Goal: Information Seeking & Learning: Find specific fact

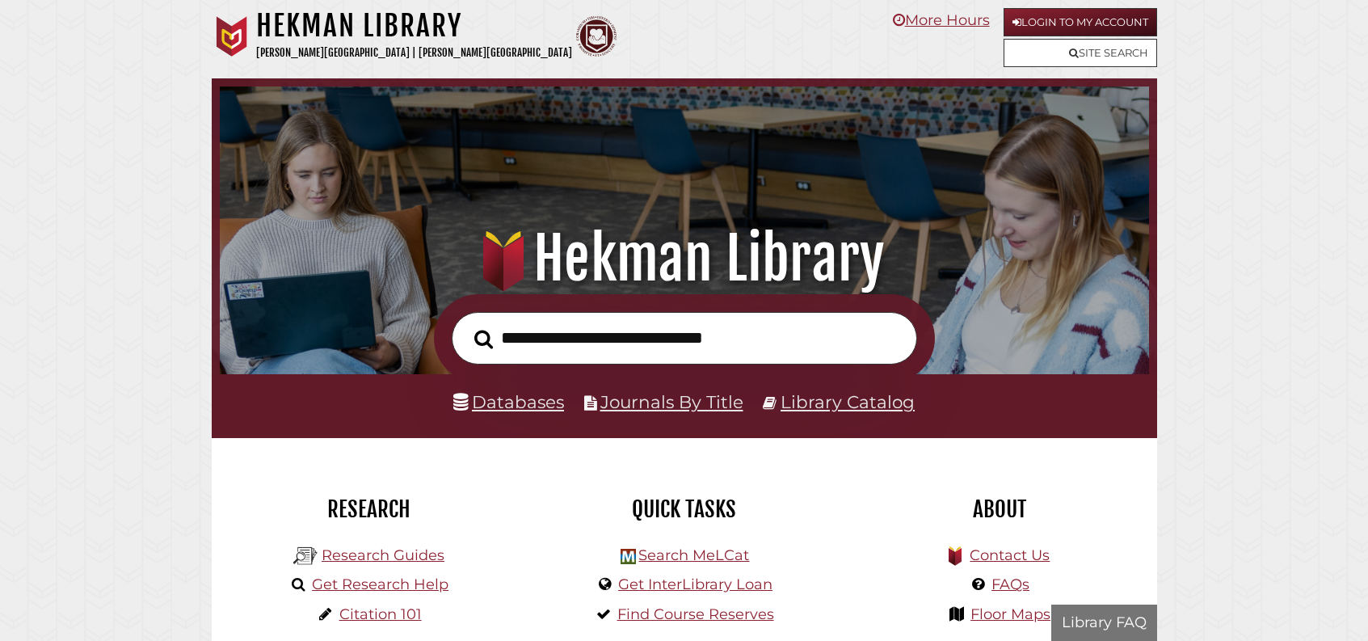
scroll to position [307, 921]
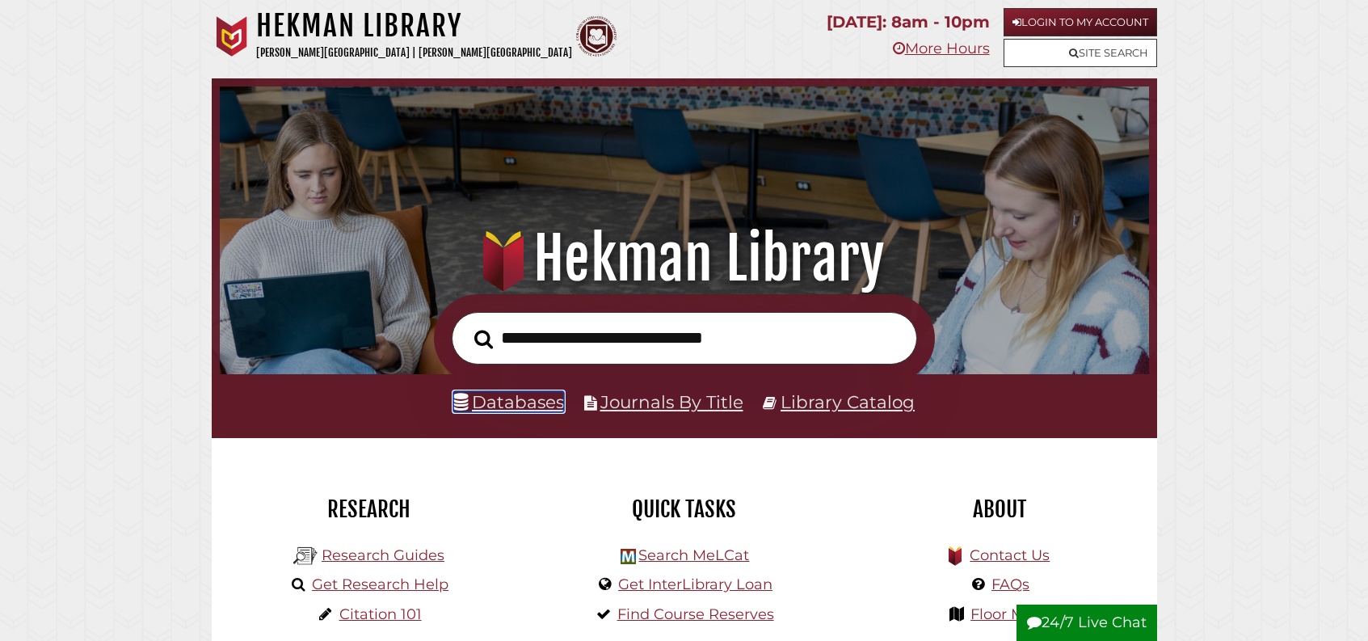
click at [493, 412] on link "Databases" at bounding box center [508, 401] width 111 height 21
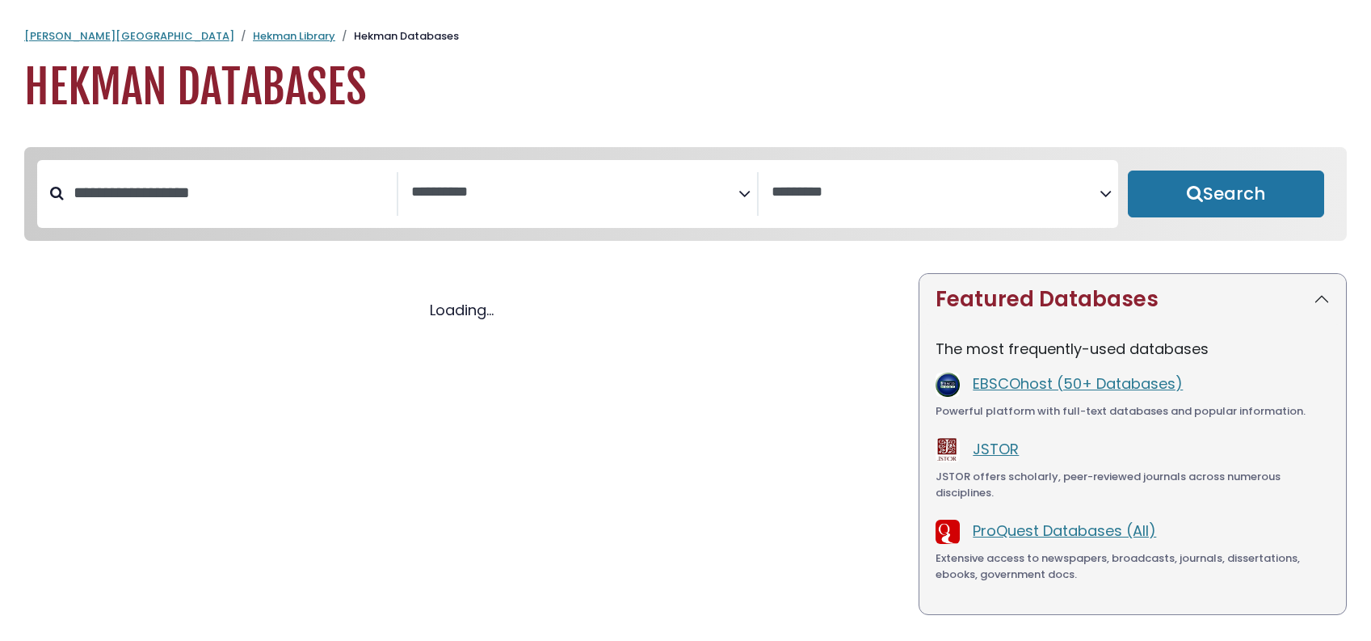
select select "Database Subject Filter"
select select "Database Vendors Filter"
select select "Database Subject Filter"
select select "Database Vendors Filter"
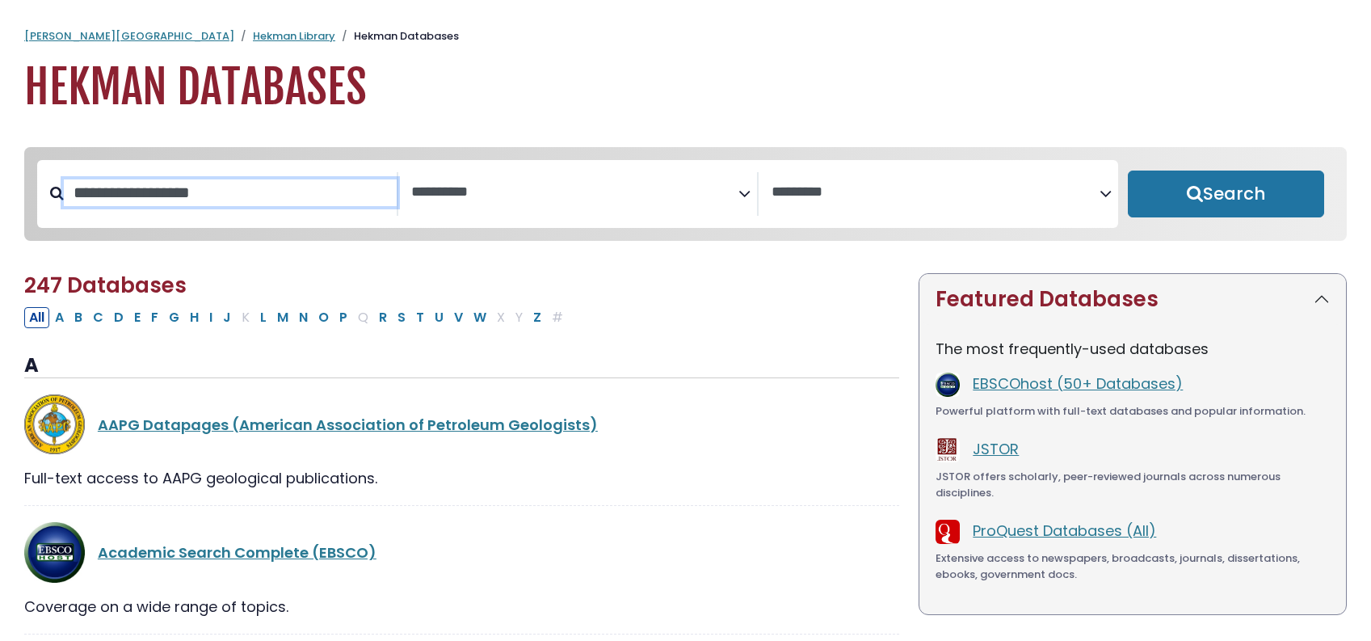
click at [288, 206] on input "Search database by title or keyword" at bounding box center [230, 192] width 333 height 27
type input "********"
click at [1128, 170] on button "Search" at bounding box center [1226, 193] width 197 height 47
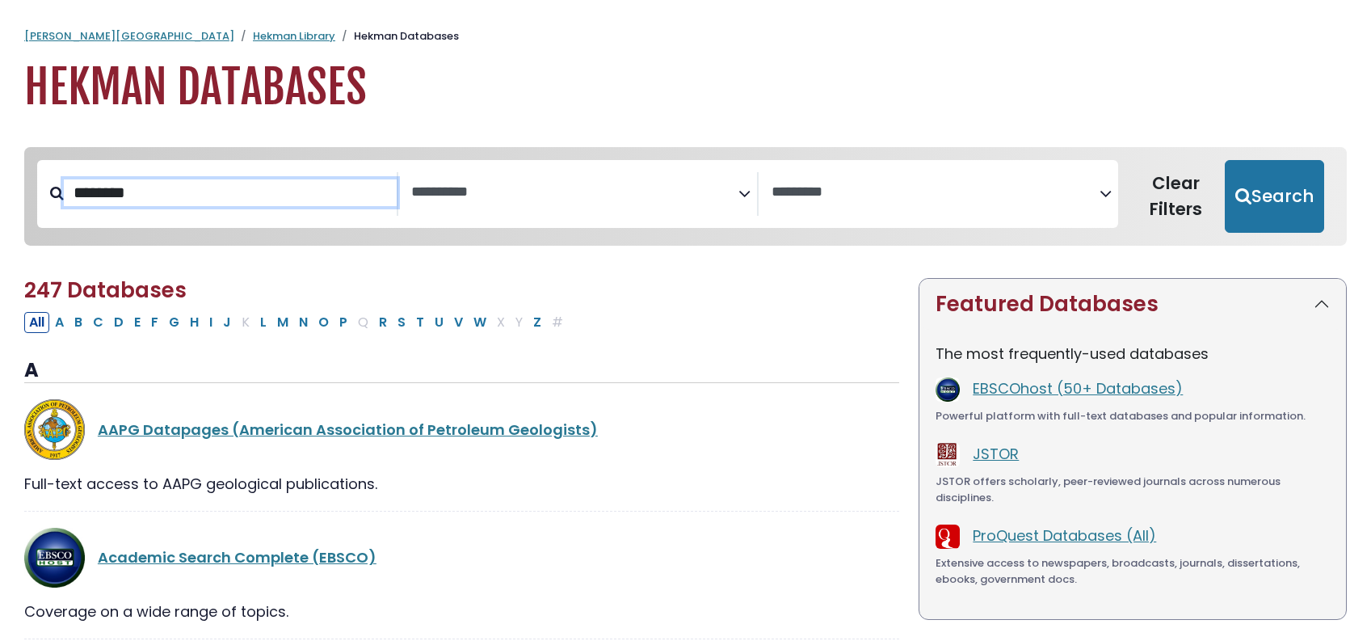
select select "Database Subject Filter"
select select "Database Vendors Filter"
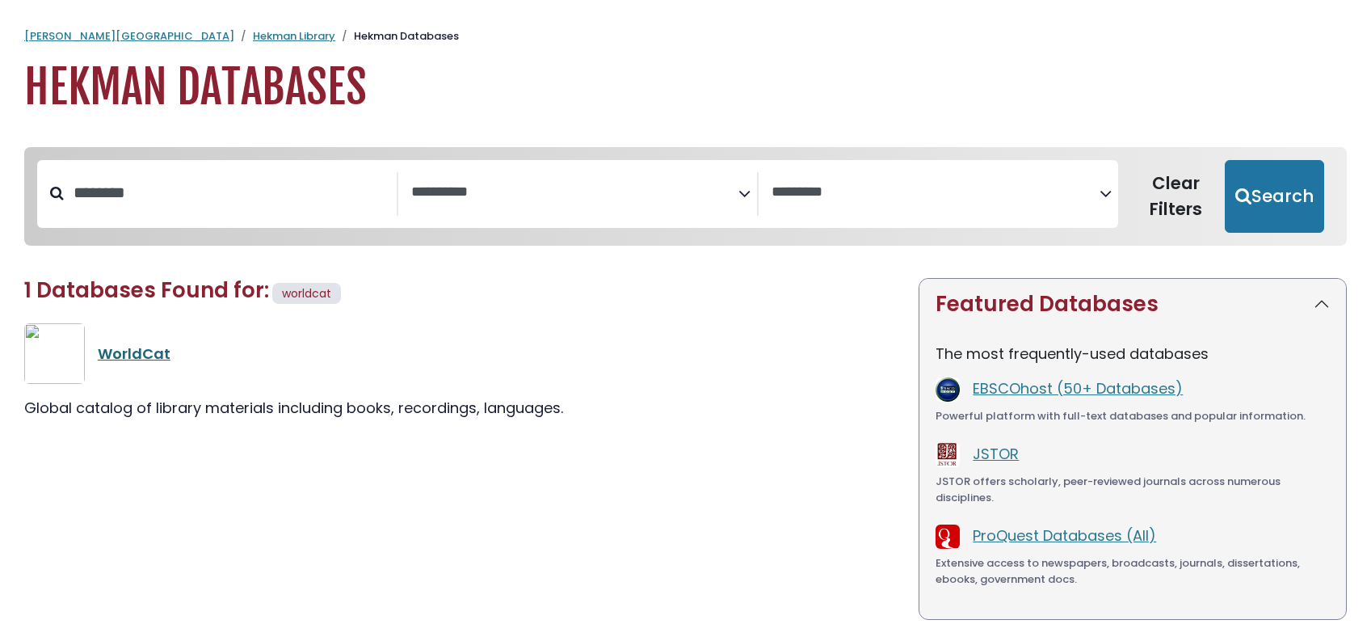
click at [162, 364] on link "WorldCat" at bounding box center [134, 353] width 73 height 20
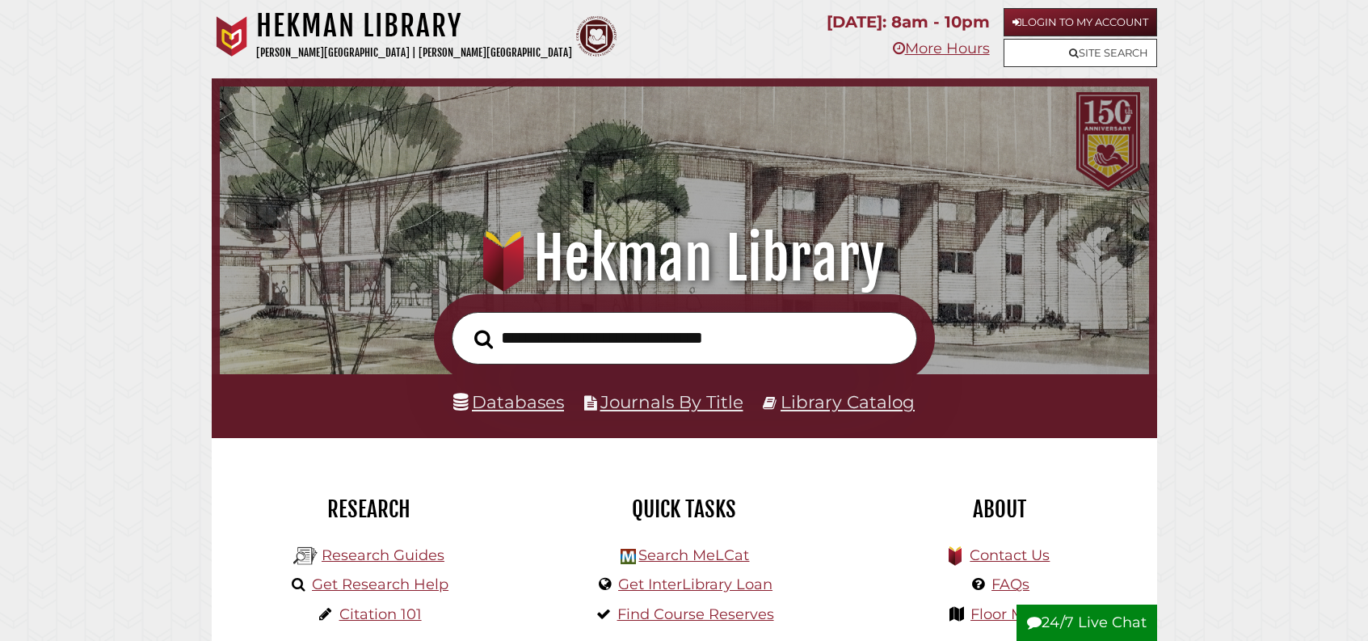
scroll to position [307, 921]
type input "**********"
click at [466, 325] on button "Search" at bounding box center [483, 339] width 35 height 29
